Goal: Task Accomplishment & Management: Complete application form

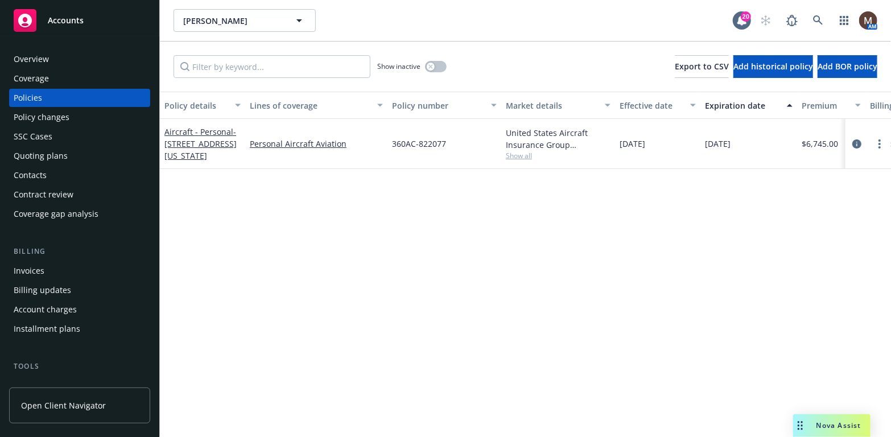
click at [42, 97] on div "Policies" at bounding box center [80, 98] width 132 height 18
click at [881, 139] on link "more" at bounding box center [880, 144] width 14 height 14
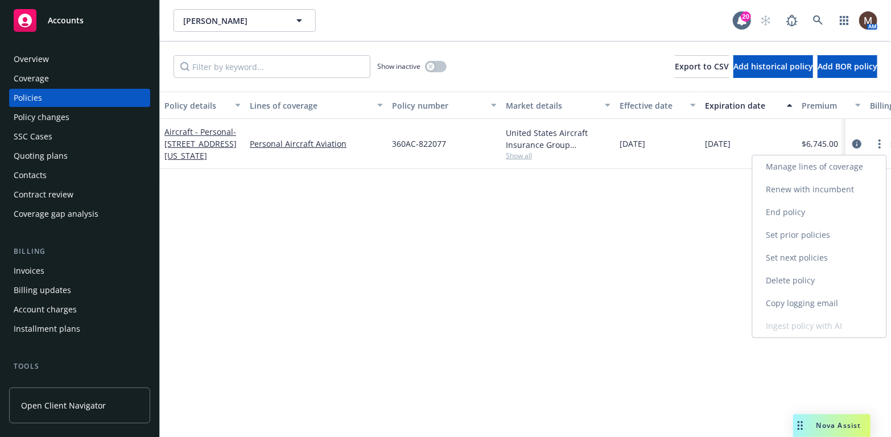
click at [814, 185] on link "Renew with incumbent" at bounding box center [820, 189] width 134 height 23
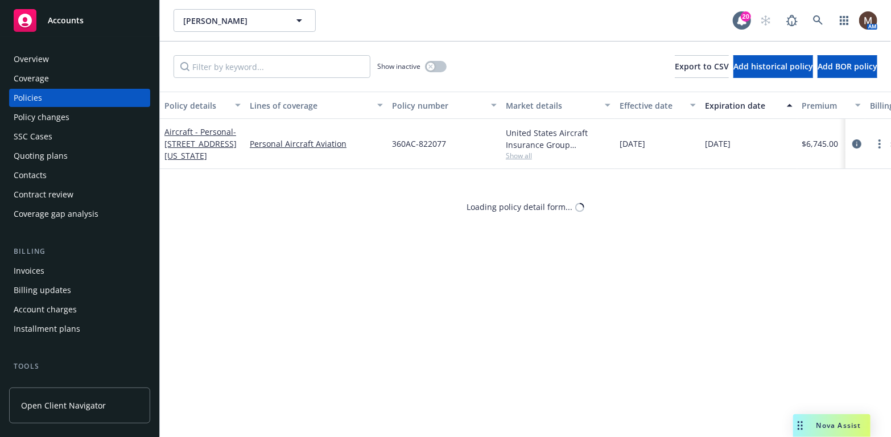
select select "12"
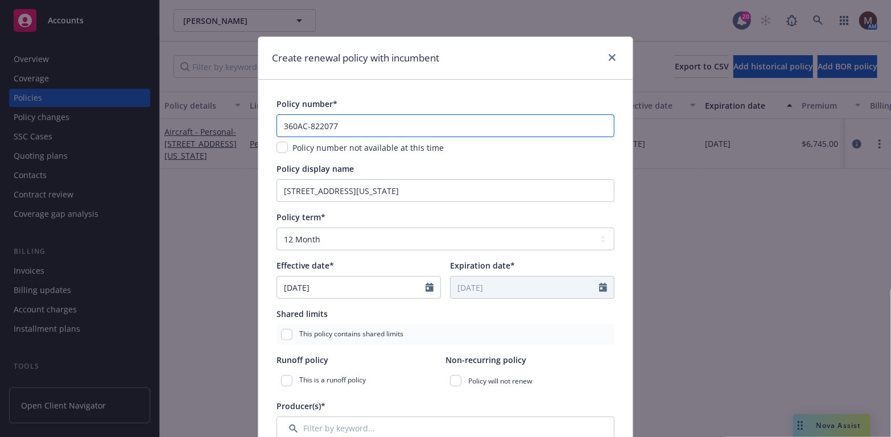
click at [351, 131] on input "360AC-822077" at bounding box center [446, 125] width 338 height 23
drag, startPoint x: 337, startPoint y: 124, endPoint x: 308, endPoint y: 124, distance: 29.0
click at [308, 124] on input "360AC-822077" at bounding box center [446, 125] width 338 height 23
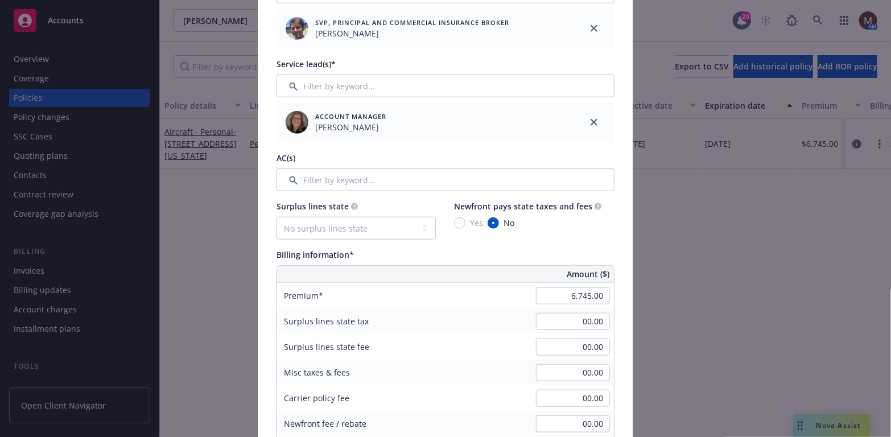
scroll to position [455, 0]
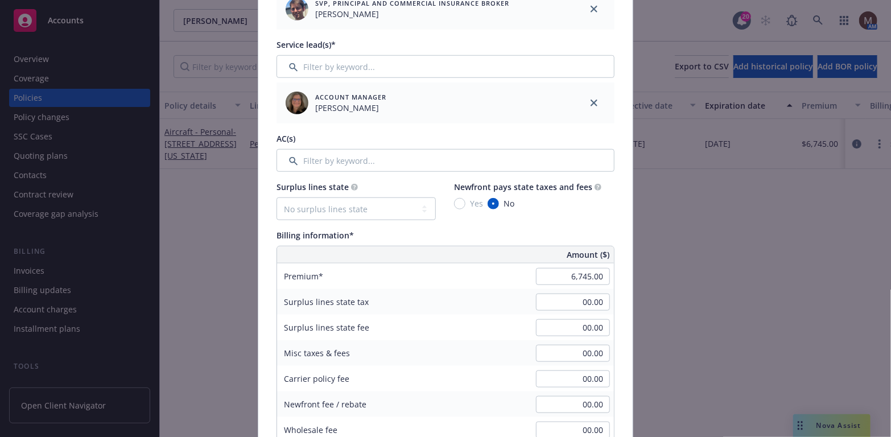
type input "360AC-827579"
click at [590, 276] on input "6,745.00" at bounding box center [573, 276] width 74 height 17
type input "6,456.00"
click at [557, 311] on div "00.00" at bounding box center [573, 302] width 82 height 25
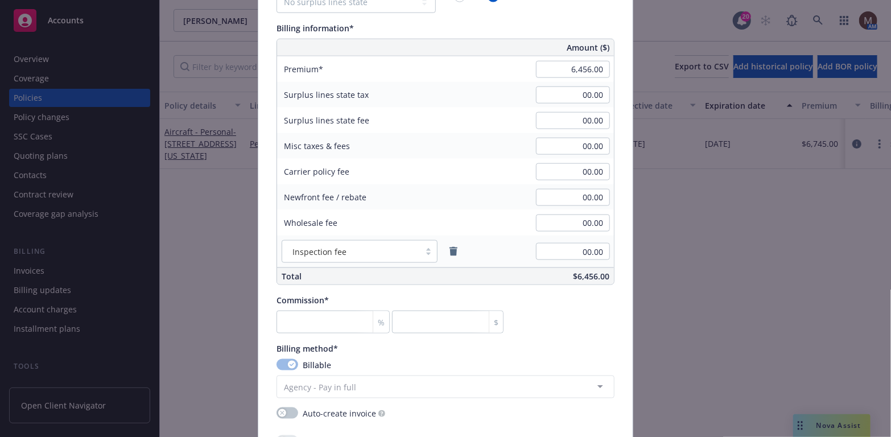
scroll to position [683, 0]
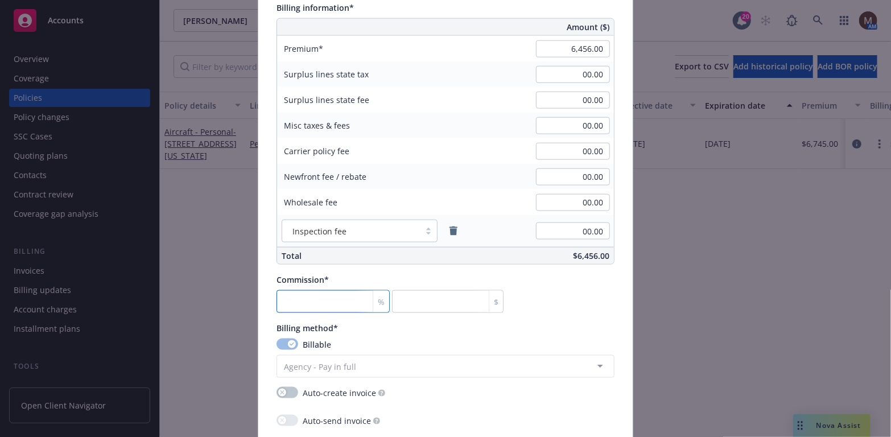
click at [292, 300] on input "number" at bounding box center [333, 301] width 113 height 23
type input "1"
type input "64.56"
type input "15"
type input "968.4"
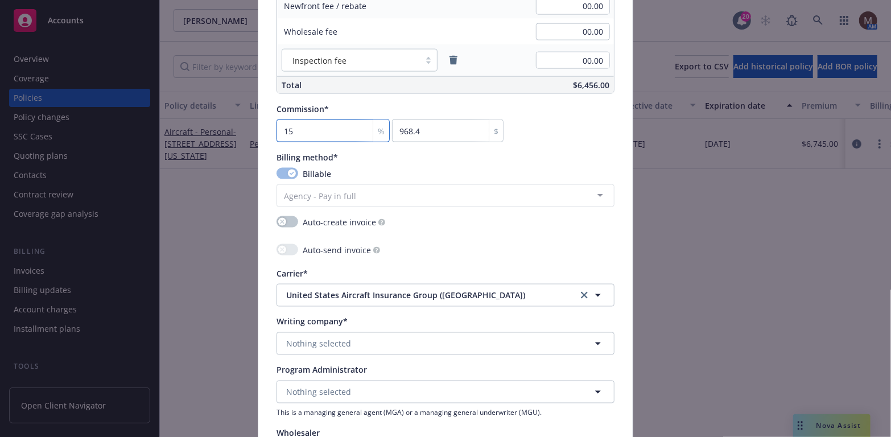
scroll to position [910, 0]
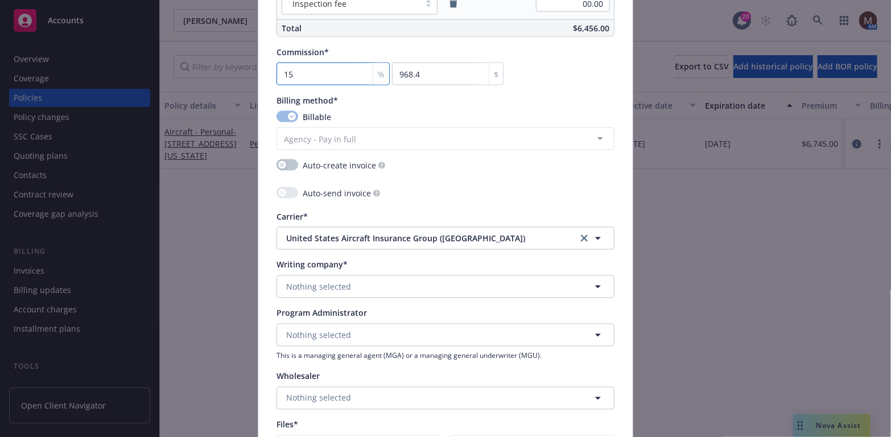
type input "15"
click at [295, 278] on button "Nothing selected" at bounding box center [446, 286] width 338 height 23
click at [324, 316] on strong "United States Aircraft Insurance Group ([GEOGRAPHIC_DATA])" at bounding box center [408, 319] width 239 height 11
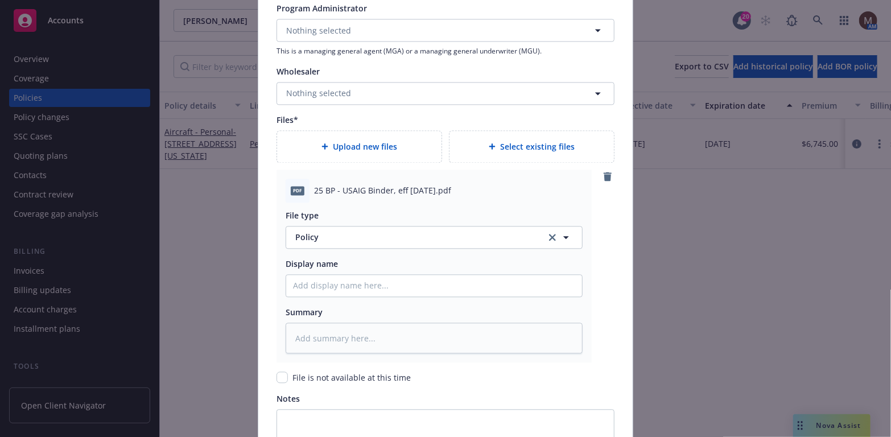
scroll to position [1252, 0]
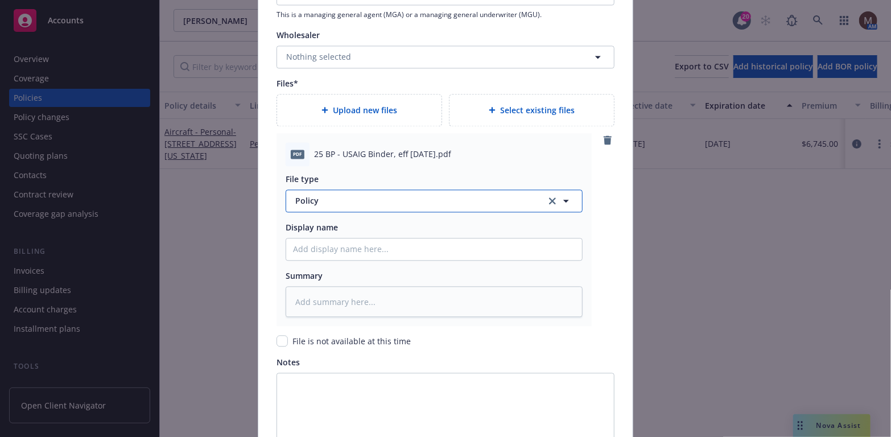
click at [563, 200] on icon "button" at bounding box center [566, 201] width 6 height 3
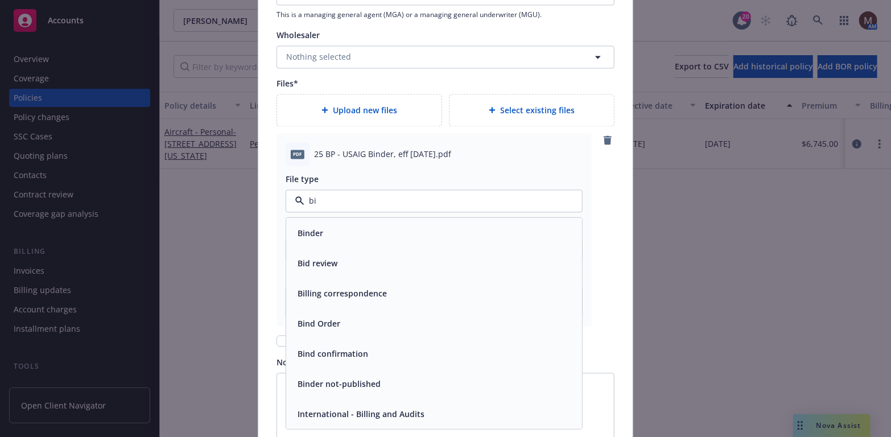
type input "bin"
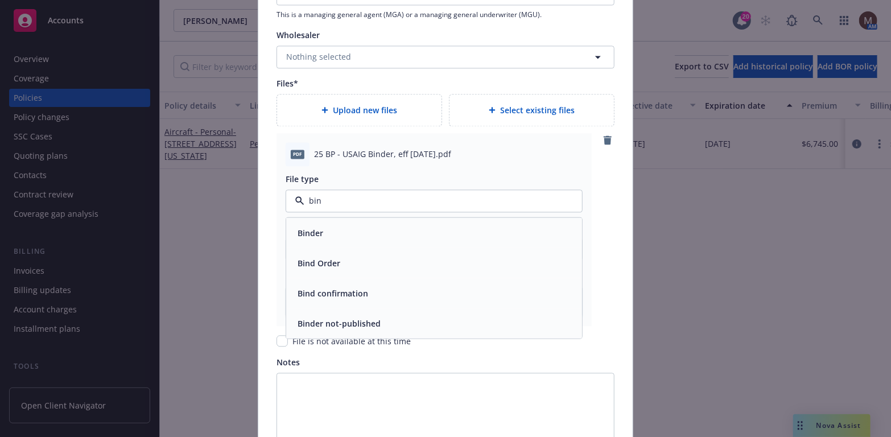
click at [325, 233] on div "Binder" at bounding box center [434, 232] width 282 height 17
drag, startPoint x: 464, startPoint y: 152, endPoint x: 289, endPoint y: 157, distance: 174.8
click at [289, 157] on div "pdf 25 BP - [PERSON_NAME], eff [DATE].pdf" at bounding box center [434, 154] width 297 height 24
copy div "pdf 25 BP - [PERSON_NAME], eff [DATE].pdf"
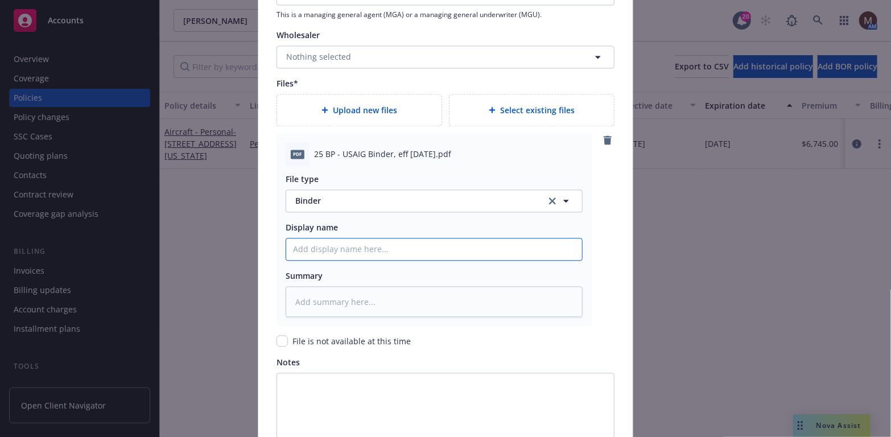
click at [311, 244] on input "Policy display name" at bounding box center [434, 249] width 296 height 22
paste input "pdf 25 BP - [PERSON_NAME], eff [DATE].pdf"
type textarea "x"
type input "pdf 25 BP - [PERSON_NAME], eff [DATE].pdf"
drag, startPoint x: 305, startPoint y: 248, endPoint x: 266, endPoint y: 247, distance: 38.7
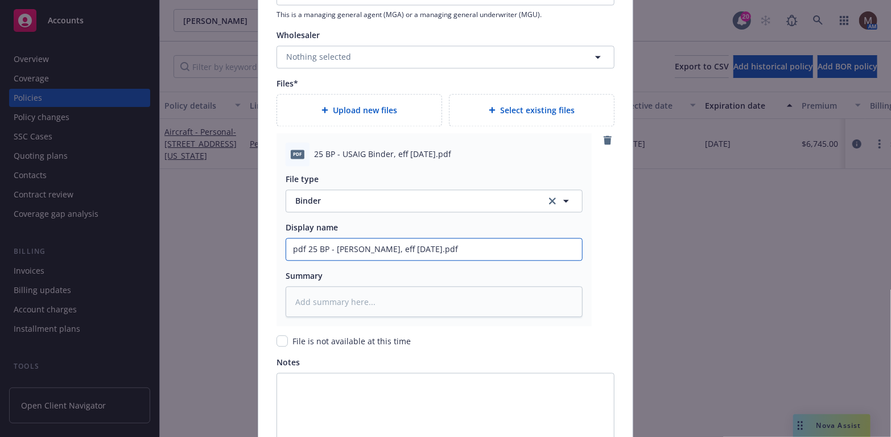
type textarea "x"
type input "25 BP - USAIG Binder, eff [DATE].pdf"
click at [292, 302] on textarea at bounding box center [434, 301] width 297 height 31
paste textarea "pdf 25 BP - [PERSON_NAME], eff [DATE].pdf"
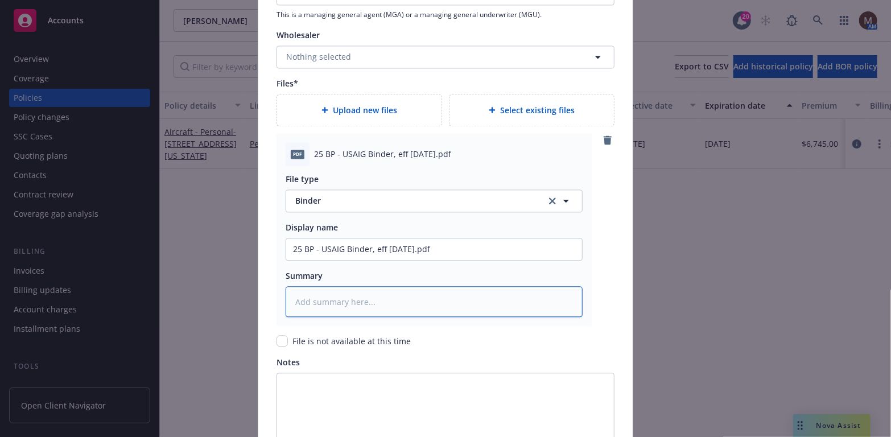
type textarea "x"
type textarea "pdf 25 BP - [PERSON_NAME], eff [DATE].pdf"
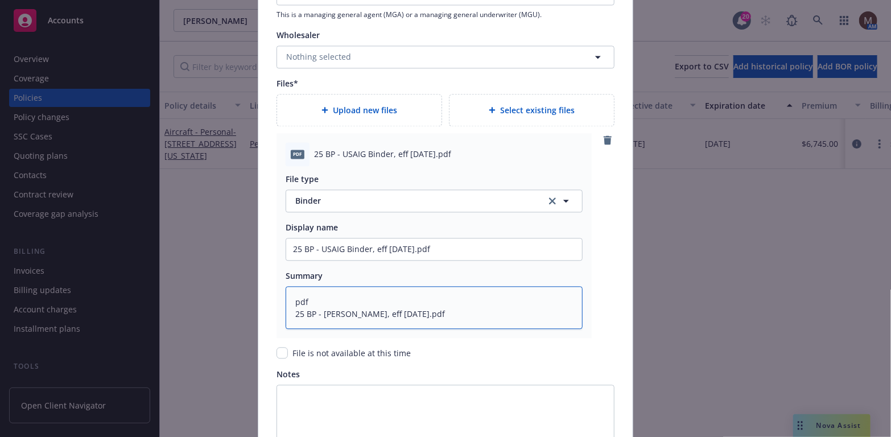
drag, startPoint x: 313, startPoint y: 299, endPoint x: 270, endPoint y: 305, distance: 43.1
type textarea "x"
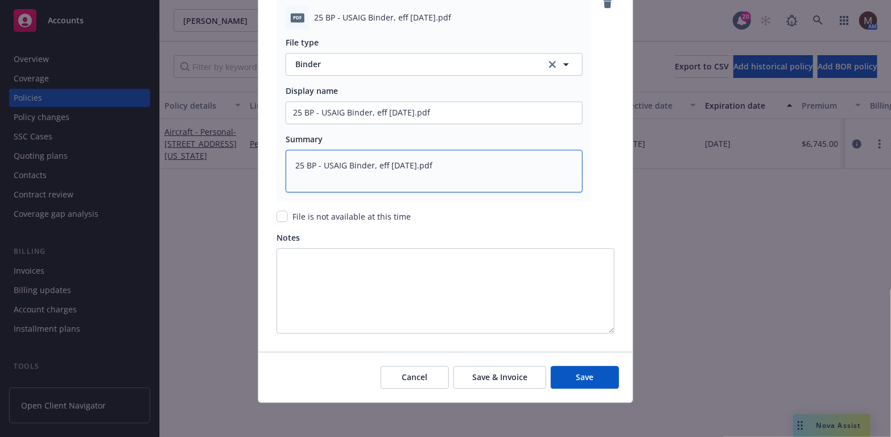
scroll to position [1389, 0]
type textarea "25 BP - USAIG Binder, eff [DATE].pdf"
click at [595, 372] on button "Save" at bounding box center [585, 376] width 68 height 23
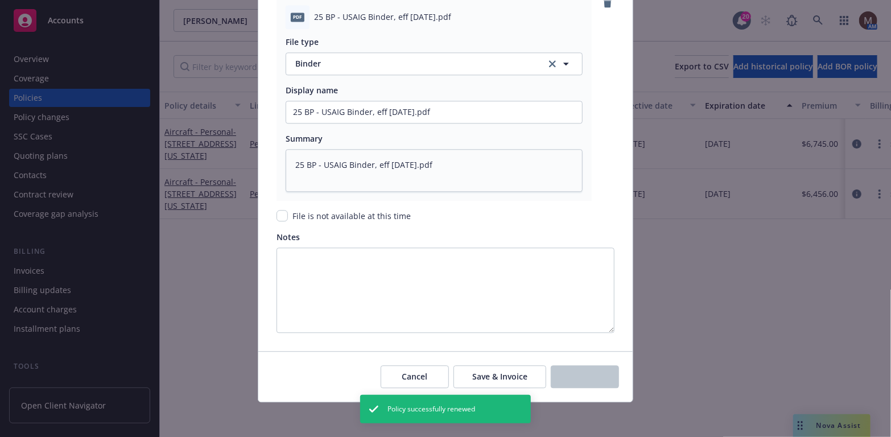
type textarea "x"
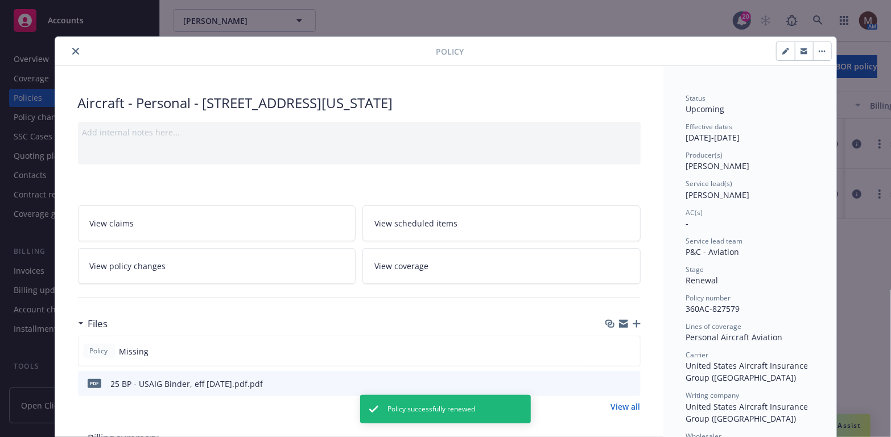
click at [72, 48] on icon "close" at bounding box center [75, 51] width 7 height 7
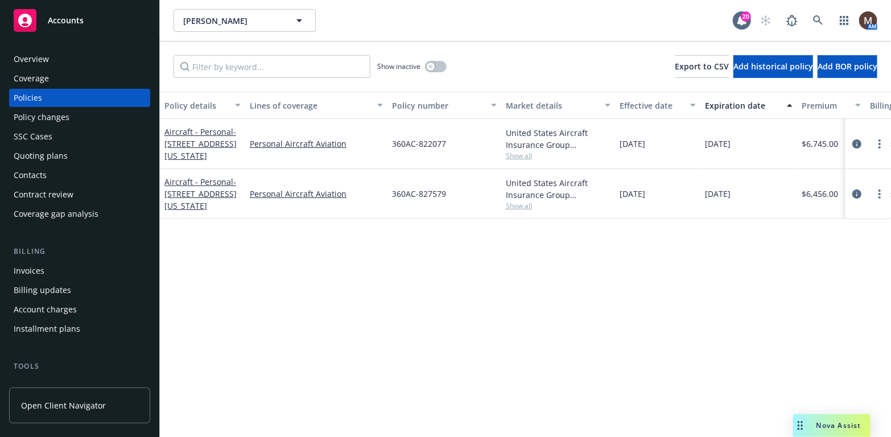
scroll to position [57, 0]
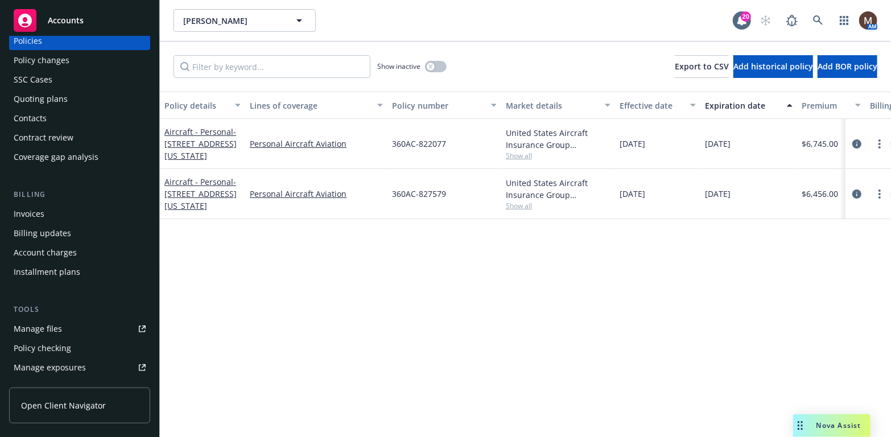
click at [60, 324] on div "Manage files" at bounding box center [38, 329] width 48 height 18
